Goal: Use online tool/utility: Utilize a website feature to perform a specific function

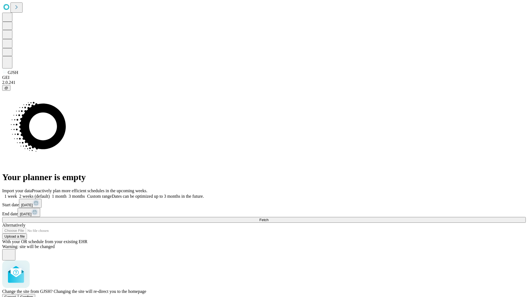
click at [33, 295] on span "Confirm" at bounding box center [26, 297] width 13 height 4
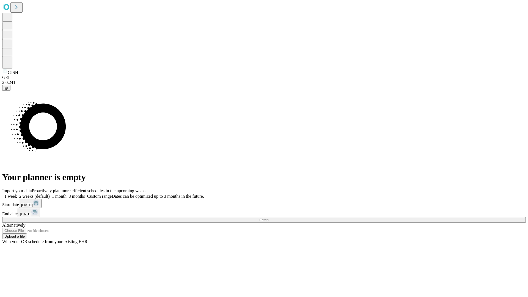
click at [17, 194] on label "1 week" at bounding box center [9, 196] width 15 height 5
click at [268, 218] on span "Fetch" at bounding box center [263, 220] width 9 height 4
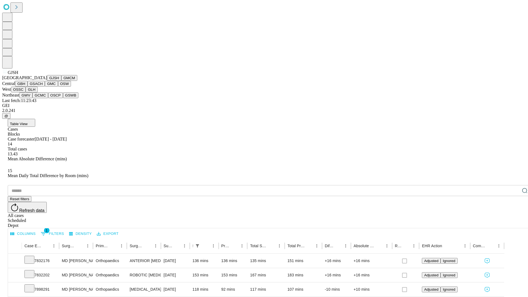
click at [61, 81] on button "GMCM" at bounding box center [69, 78] width 16 height 6
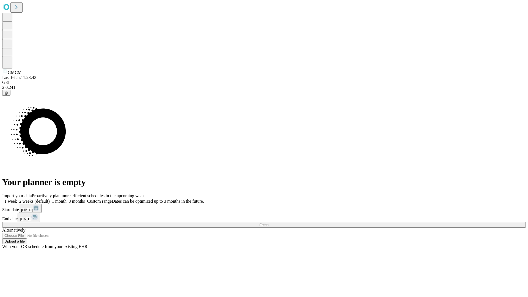
click at [17, 199] on label "1 week" at bounding box center [9, 201] width 15 height 5
click at [268, 223] on span "Fetch" at bounding box center [263, 225] width 9 height 4
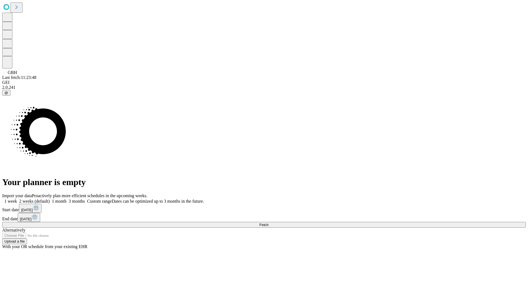
click at [17, 199] on label "1 week" at bounding box center [9, 201] width 15 height 5
click at [268, 223] on span "Fetch" at bounding box center [263, 225] width 9 height 4
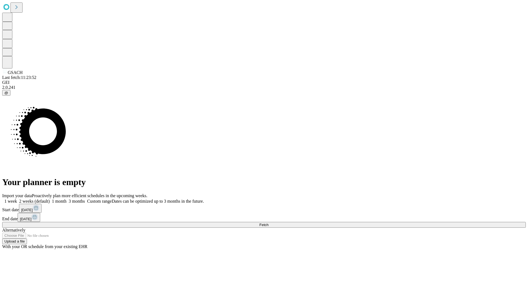
click at [17, 199] on label "1 week" at bounding box center [9, 201] width 15 height 5
click at [268, 223] on span "Fetch" at bounding box center [263, 225] width 9 height 4
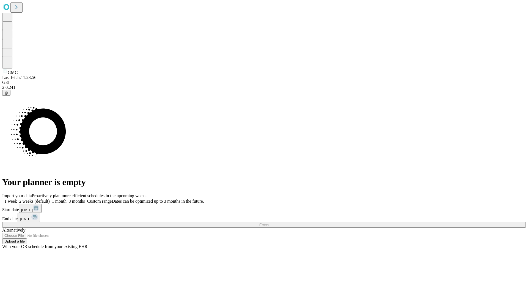
click at [17, 199] on label "1 week" at bounding box center [9, 201] width 15 height 5
click at [268, 223] on span "Fetch" at bounding box center [263, 225] width 9 height 4
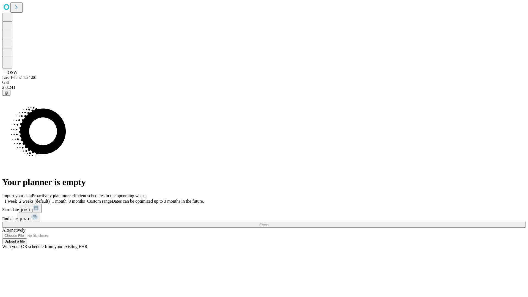
click at [17, 199] on label "1 week" at bounding box center [9, 201] width 15 height 5
click at [268, 223] on span "Fetch" at bounding box center [263, 225] width 9 height 4
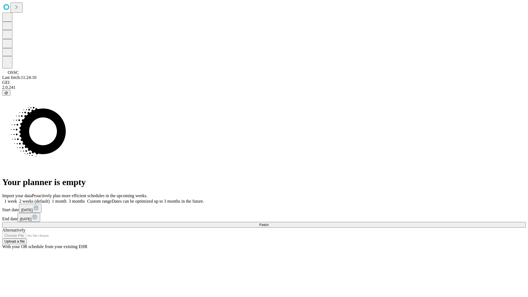
click at [268, 223] on span "Fetch" at bounding box center [263, 225] width 9 height 4
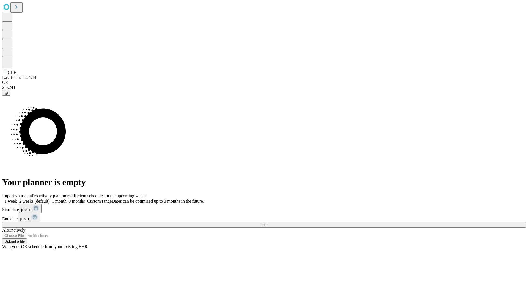
click at [268, 223] on span "Fetch" at bounding box center [263, 225] width 9 height 4
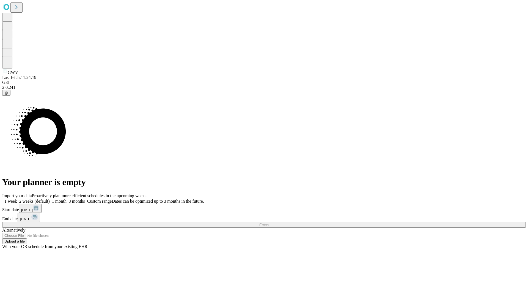
click at [17, 199] on label "1 week" at bounding box center [9, 201] width 15 height 5
click at [268, 223] on span "Fetch" at bounding box center [263, 225] width 9 height 4
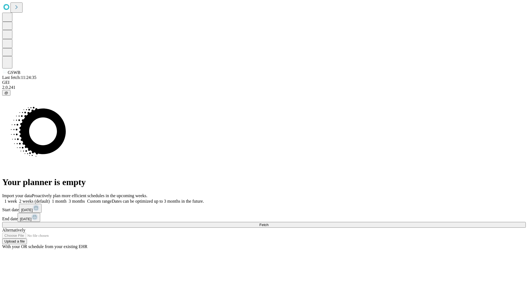
click at [17, 199] on label "1 week" at bounding box center [9, 201] width 15 height 5
click at [268, 223] on span "Fetch" at bounding box center [263, 225] width 9 height 4
